Goal: Check status: Check status

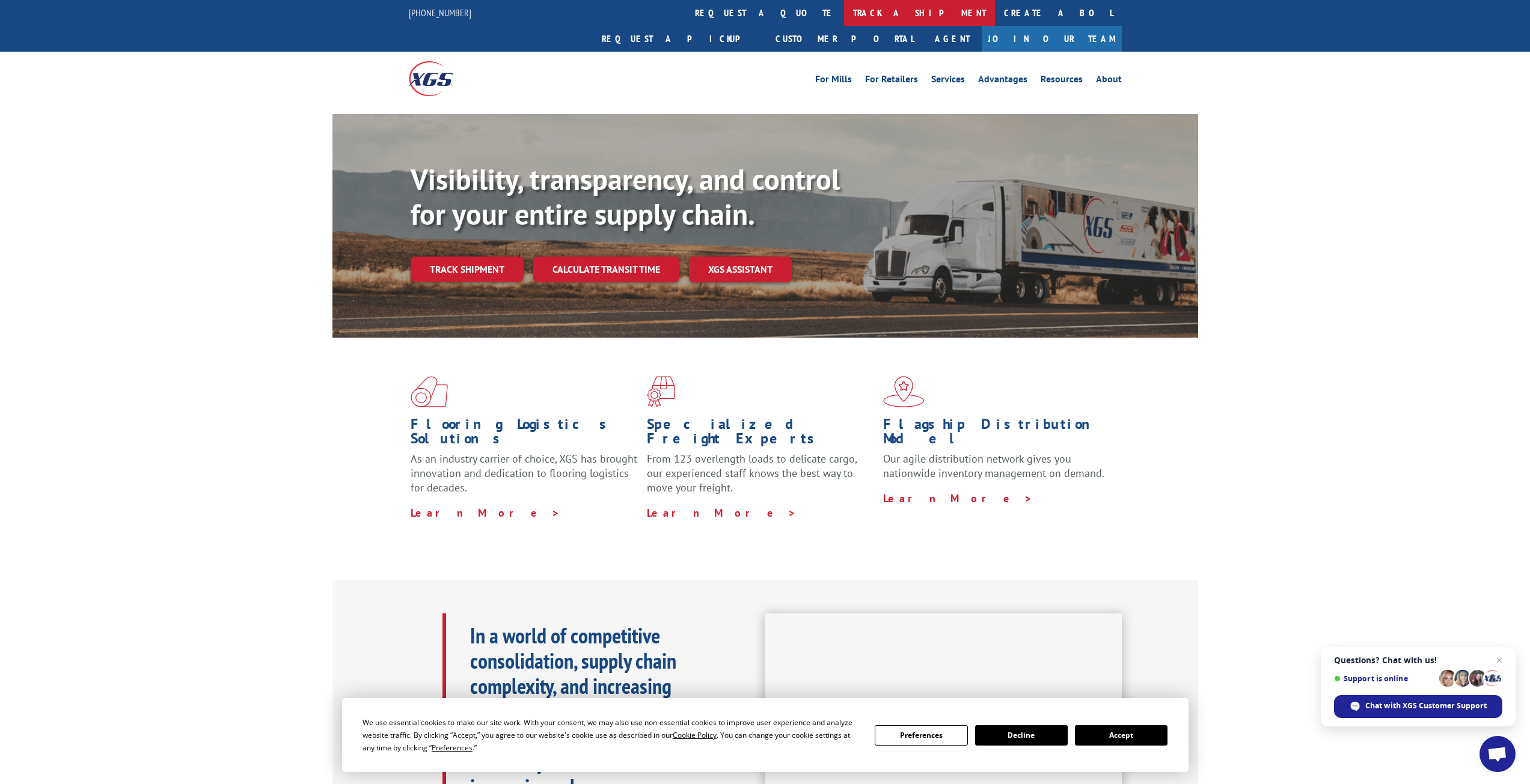
click at [844, 15] on link "track a shipment" at bounding box center [920, 13] width 151 height 26
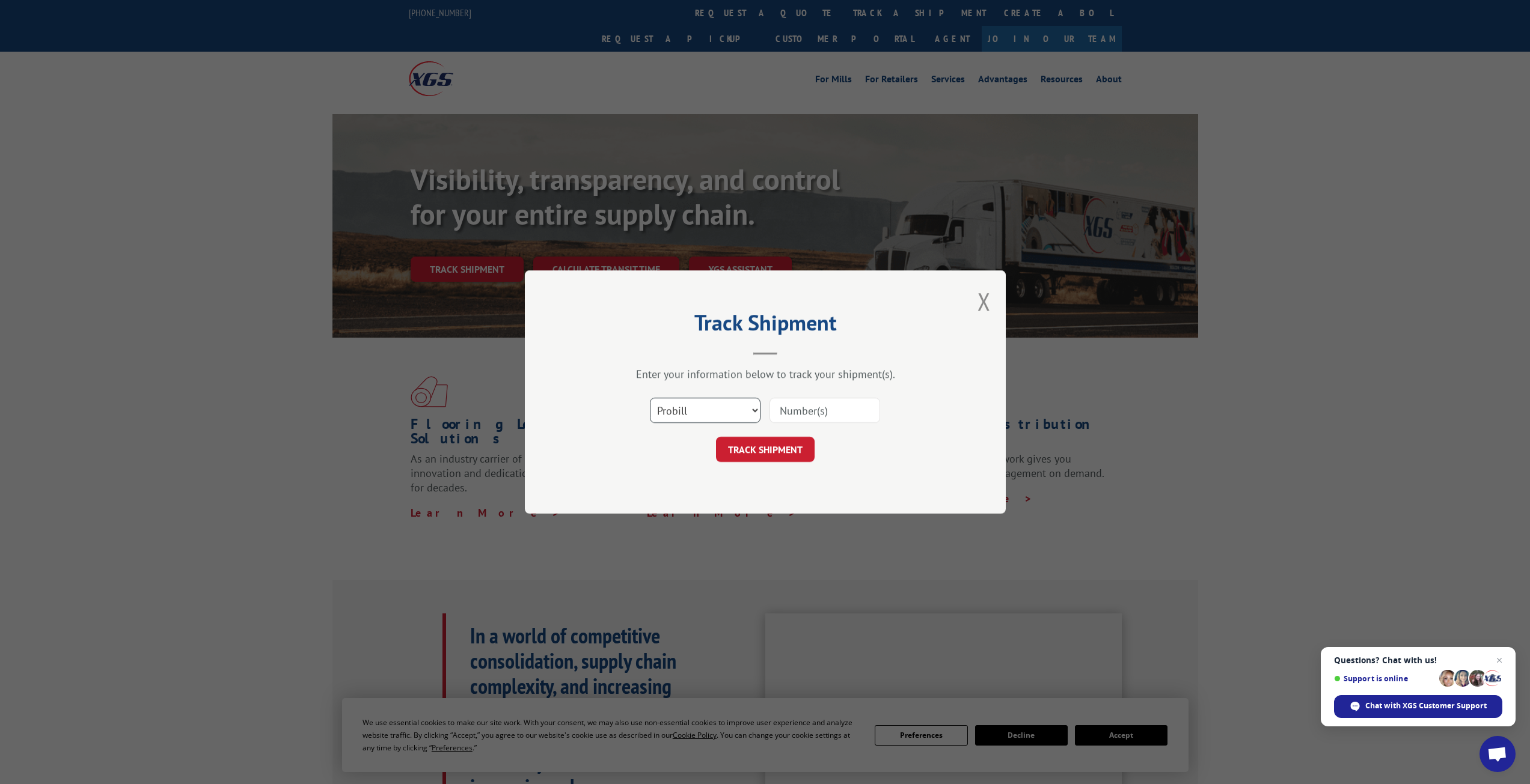
click at [749, 406] on select "Select category... Probill BOL PO" at bounding box center [705, 410] width 110 height 25
click at [650, 398] on select "Select category... Probill BOL PO" at bounding box center [705, 410] width 110 height 25
click at [799, 407] on input at bounding box center [824, 410] width 110 height 25
type input "470065375104"
click button "TRACK SHIPMENT" at bounding box center [765, 449] width 99 height 25
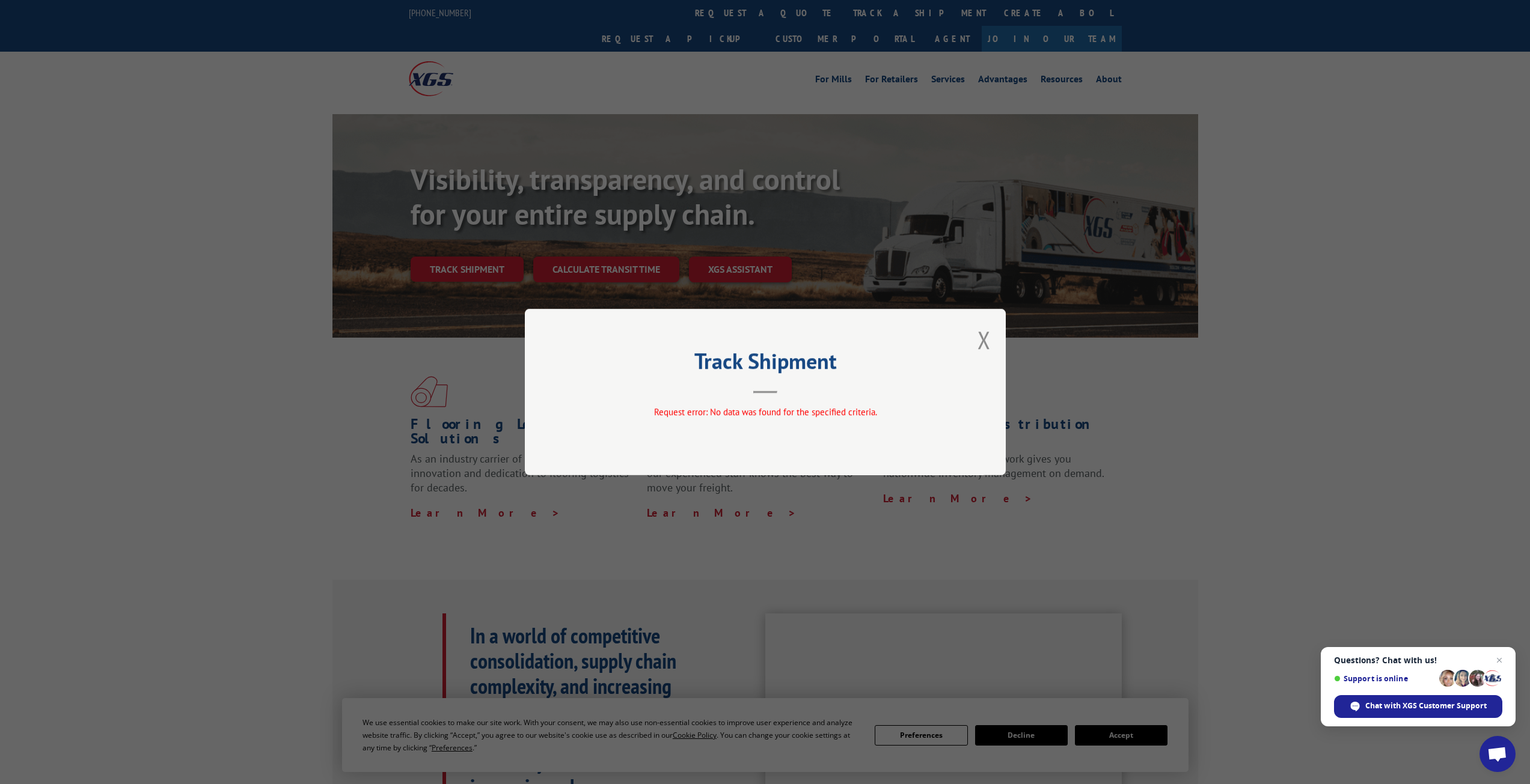
click at [983, 334] on button "Close modal" at bounding box center [984, 340] width 13 height 32
